Goal: Information Seeking & Learning: Check status

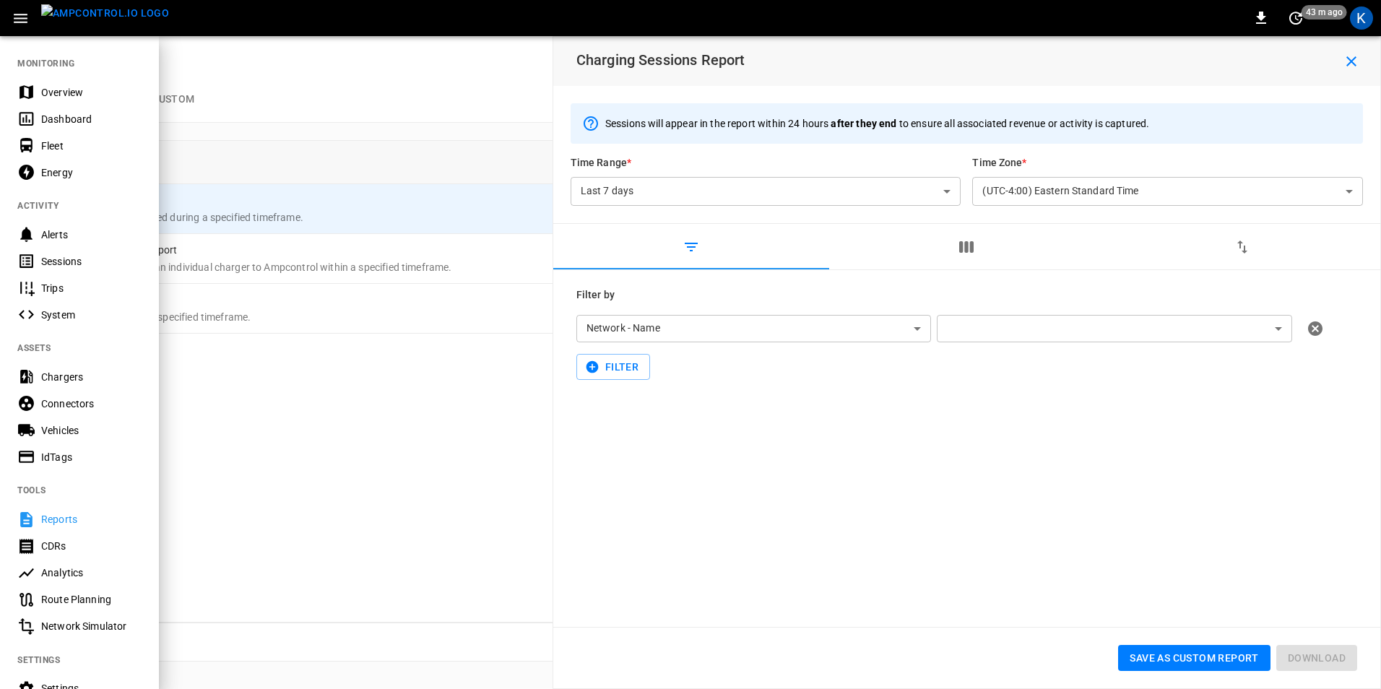
click at [17, 19] on icon "button" at bounding box center [21, 18] width 14 height 9
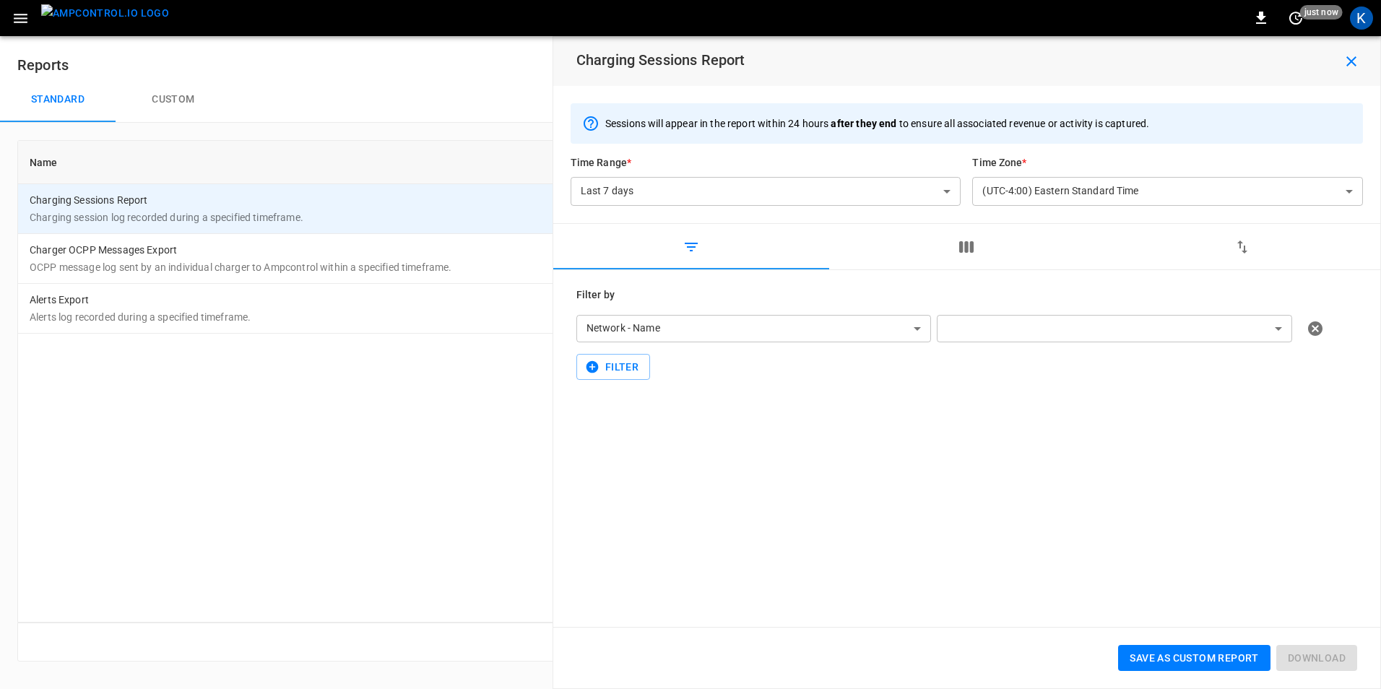
click at [18, 18] on icon "button" at bounding box center [21, 18] width 14 height 9
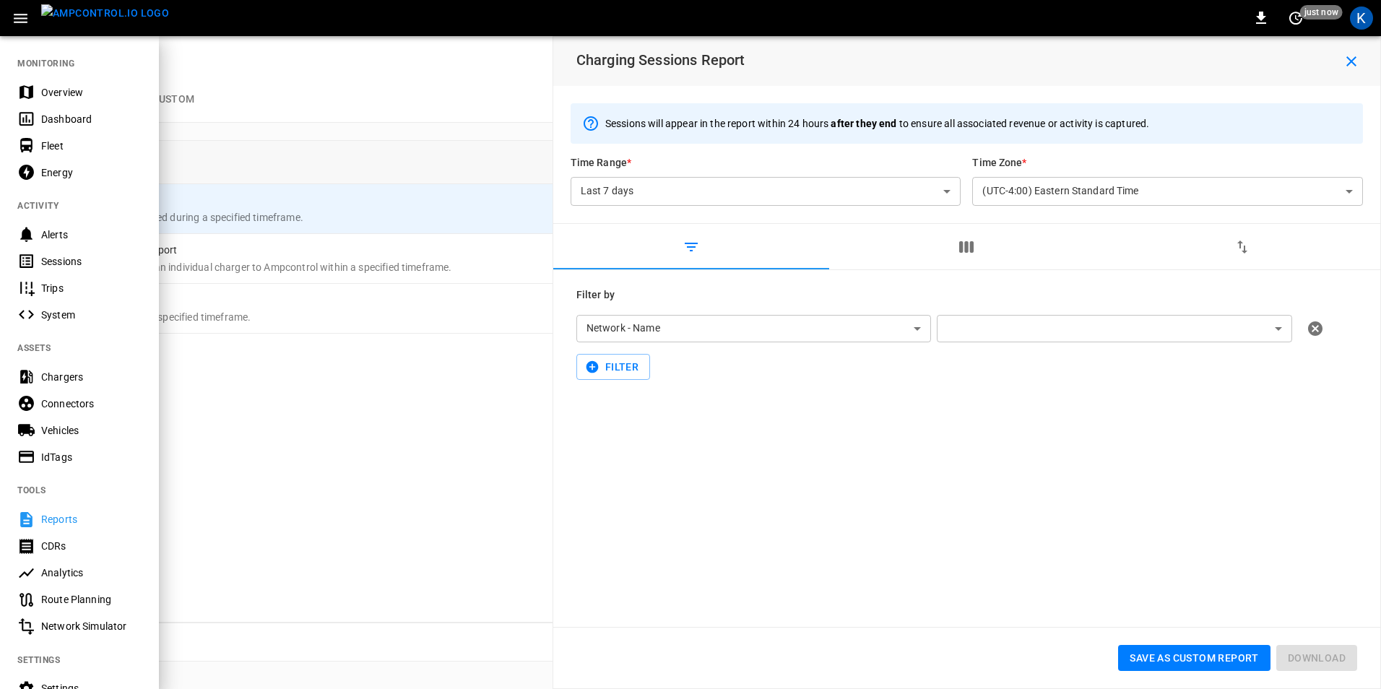
click at [69, 88] on div "Overview" at bounding box center [91, 92] width 100 height 14
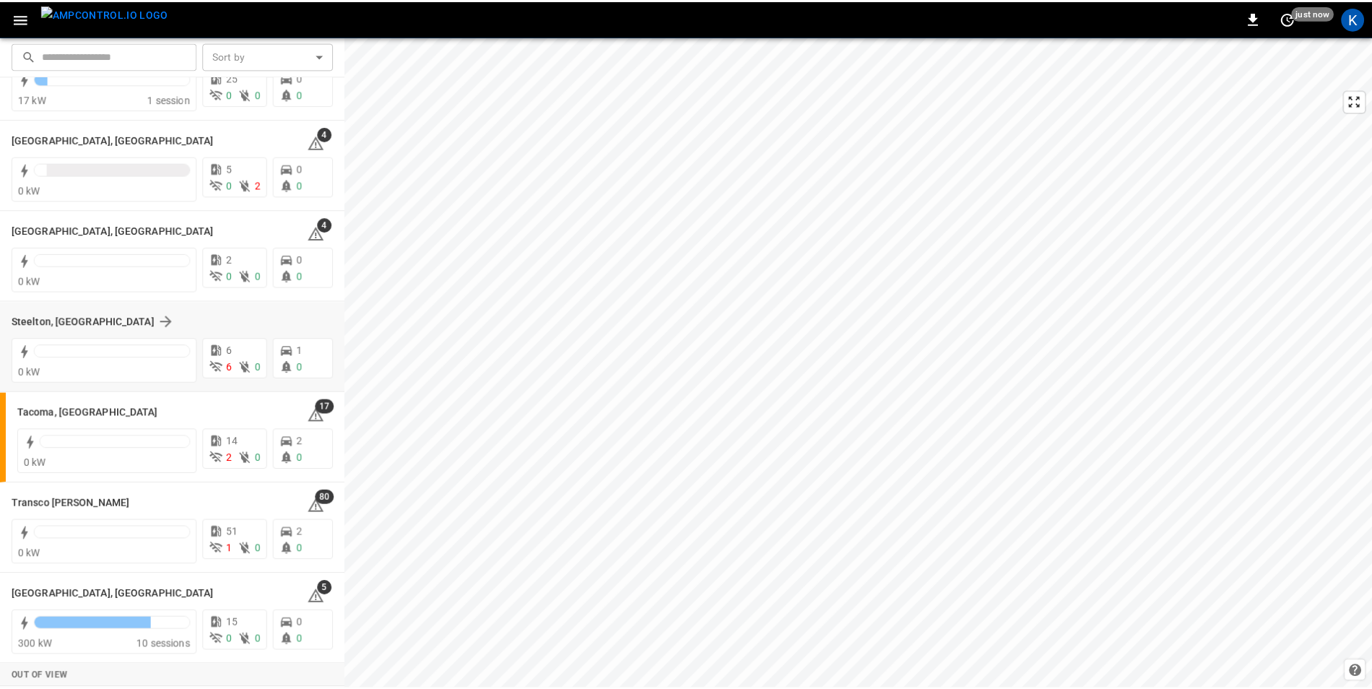
scroll to position [1774, 0]
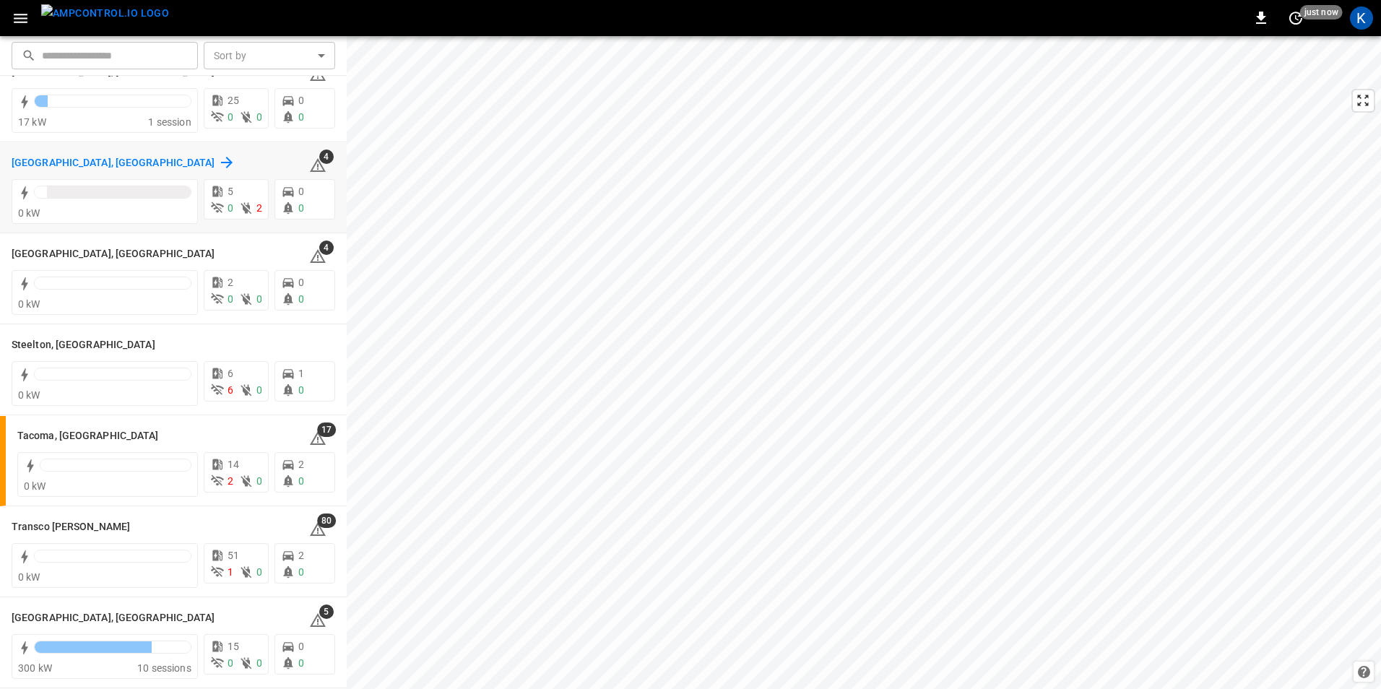
click at [32, 168] on h6 "[GEOGRAPHIC_DATA], [GEOGRAPHIC_DATA]" at bounding box center [114, 163] width 204 height 16
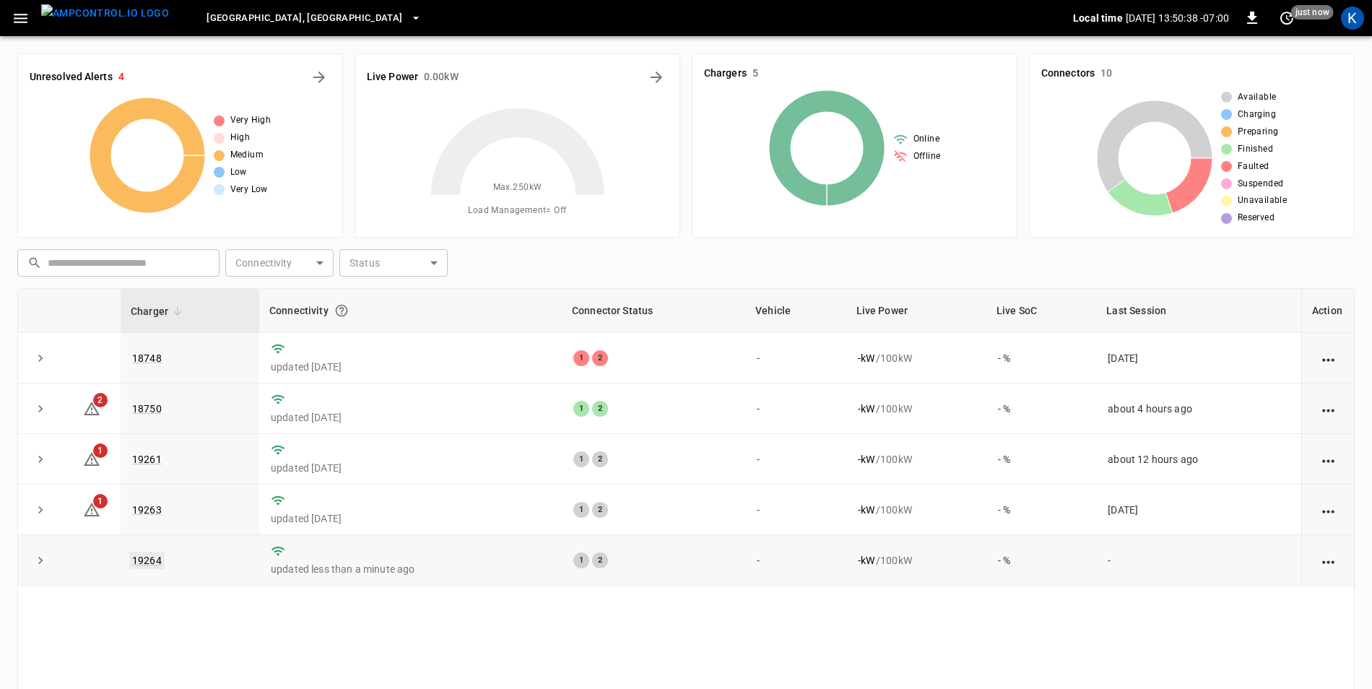
click at [151, 562] on link "19264" at bounding box center [146, 560] width 35 height 17
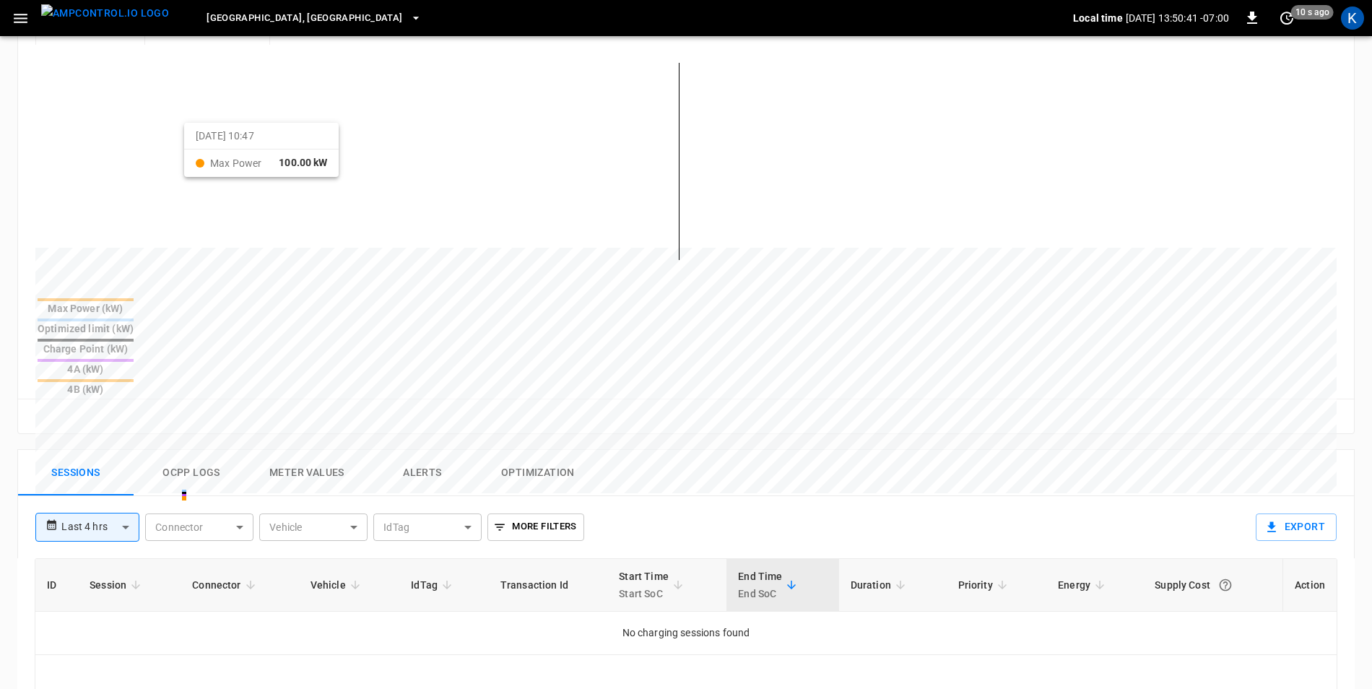
scroll to position [361, 0]
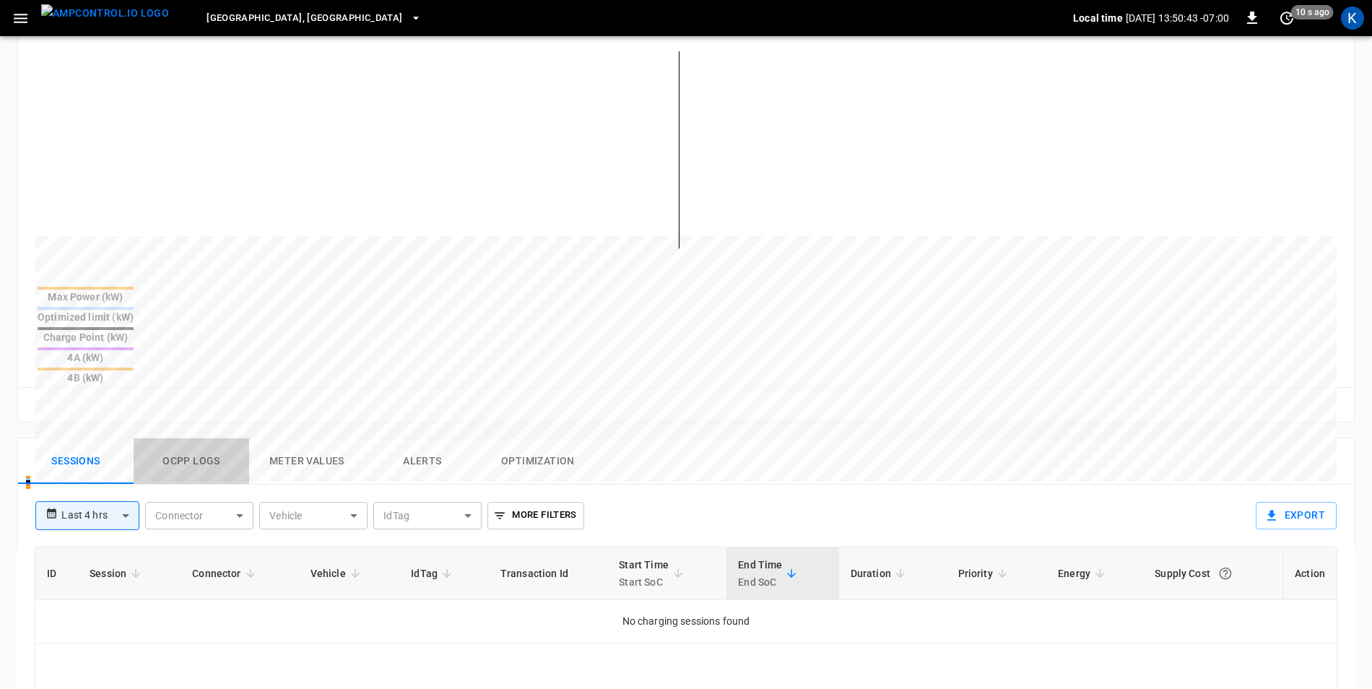
click at [195, 438] on button "Ocpp logs" at bounding box center [192, 461] width 116 height 46
